Goal: Find specific page/section: Find specific page/section

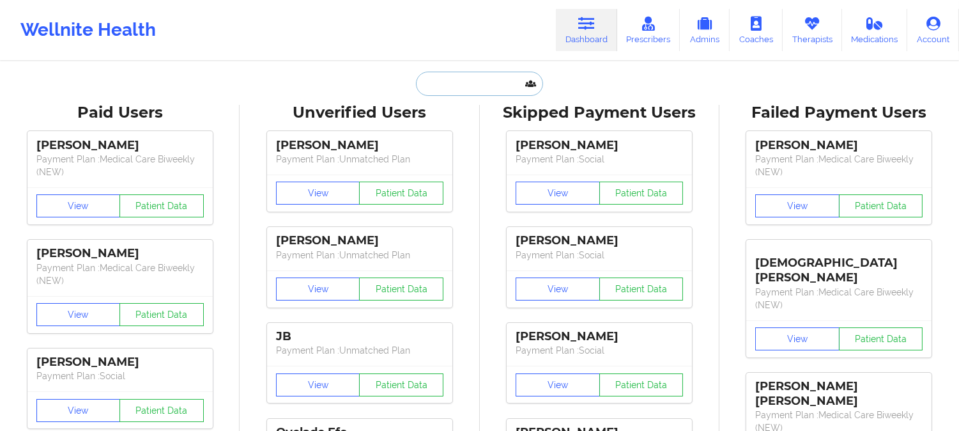
click at [482, 77] on input "text" at bounding box center [479, 84] width 127 height 24
paste input "[EMAIL_ADDRESS][DOMAIN_NAME]"
type input "[EMAIL_ADDRESS][DOMAIN_NAME]"
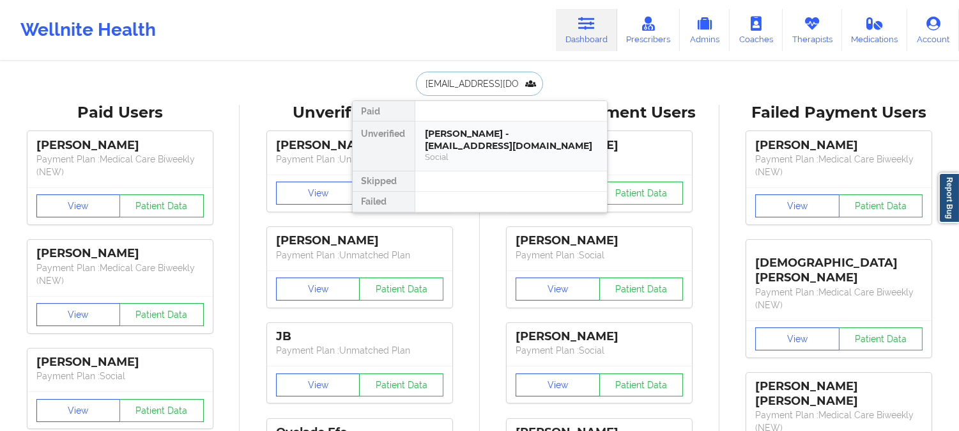
click at [518, 139] on div "[PERSON_NAME] - [EMAIL_ADDRESS][DOMAIN_NAME]" at bounding box center [511, 140] width 171 height 24
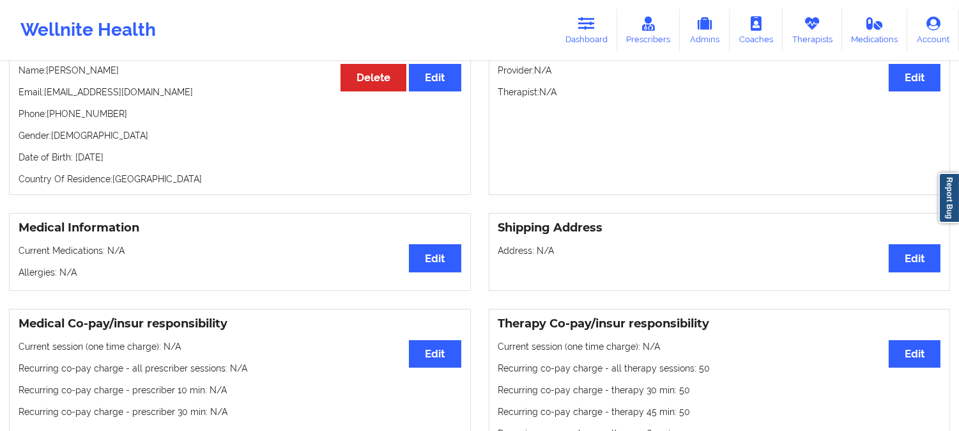
scroll to position [71, 0]
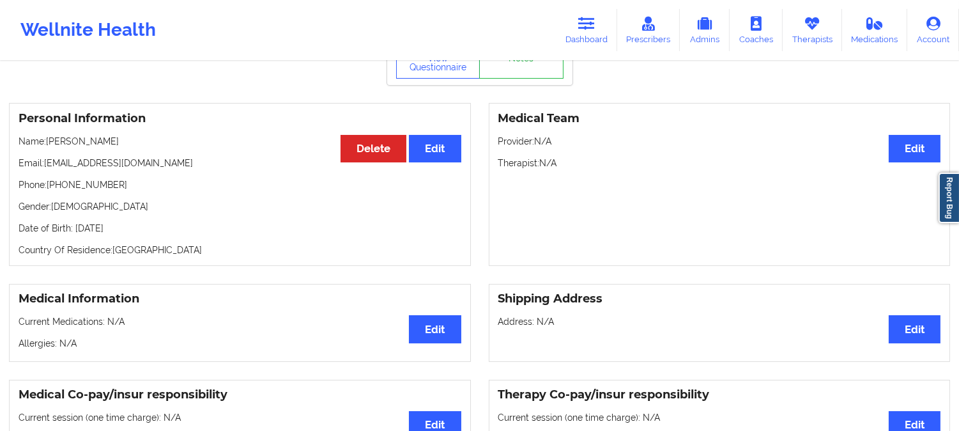
drag, startPoint x: 133, startPoint y: 145, endPoint x: 49, endPoint y: 141, distance: 84.5
click at [49, 141] on p "Name: [PERSON_NAME]" at bounding box center [240, 141] width 443 height 13
copy p "[PERSON_NAME]"
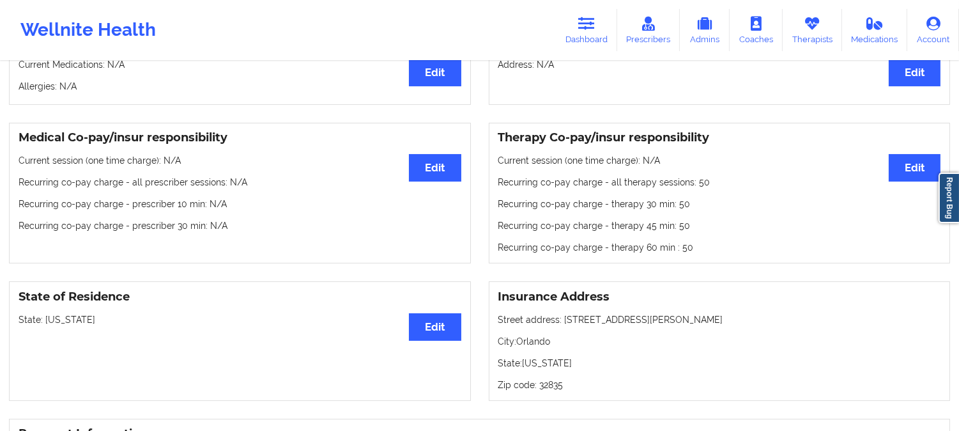
scroll to position [0, 0]
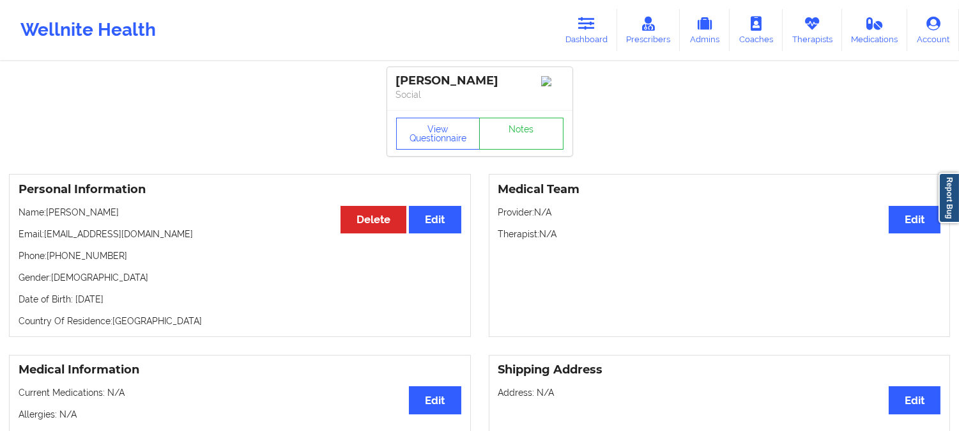
drag, startPoint x: 141, startPoint y: 217, endPoint x: 46, endPoint y: 213, distance: 95.3
click at [46, 213] on p "Name: [PERSON_NAME]" at bounding box center [240, 212] width 443 height 13
click at [109, 213] on p "Name: [PERSON_NAME]" at bounding box center [240, 212] width 443 height 13
click at [62, 214] on p "Name: [PERSON_NAME]" at bounding box center [240, 212] width 443 height 13
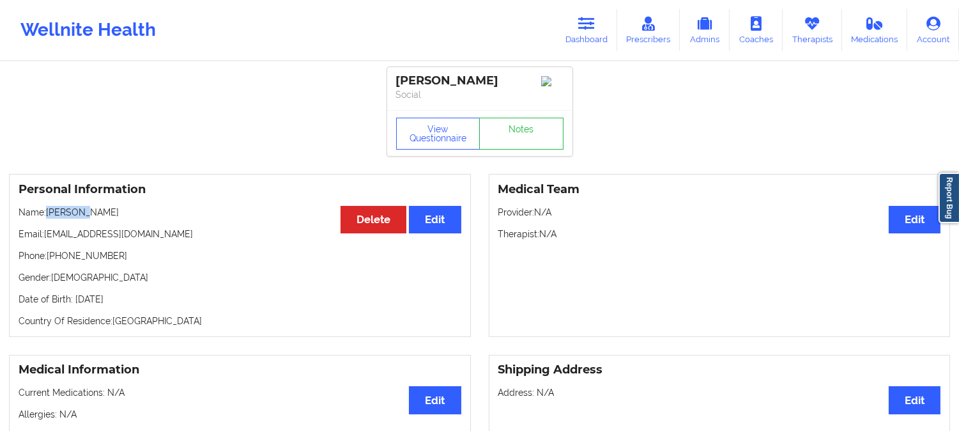
copy p "[PERSON_NAME]"
click at [591, 9] on link "Dashboard" at bounding box center [586, 30] width 61 height 42
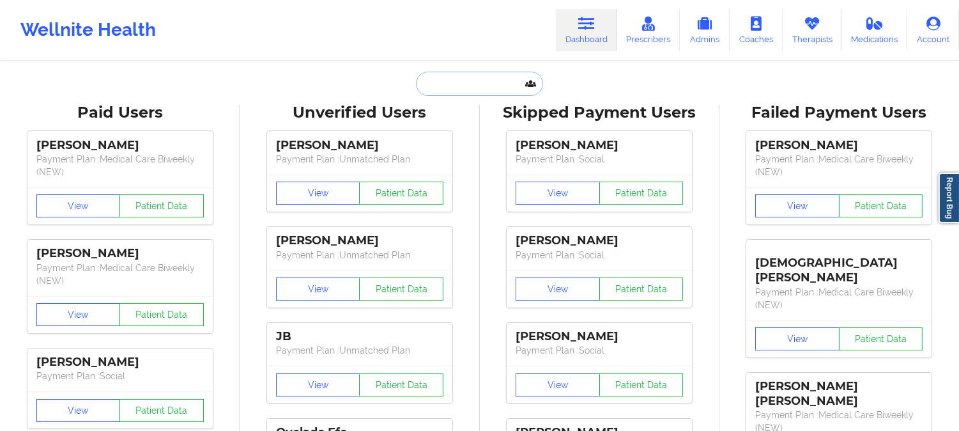
click at [469, 81] on input "text" at bounding box center [479, 84] width 127 height 24
paste input "[PERSON_NAME]"
type input "[PERSON_NAME]"
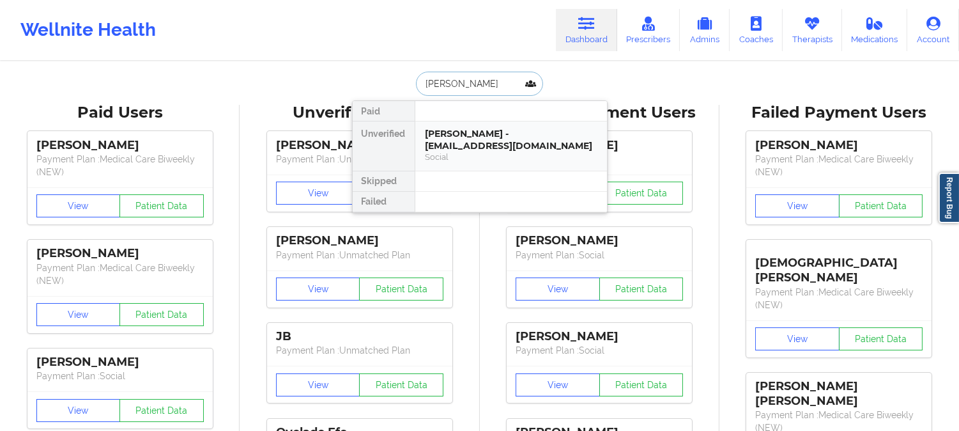
click at [478, 151] on div "Social" at bounding box center [511, 156] width 171 height 11
